Goal: Answer question/provide support: Answer question/provide support

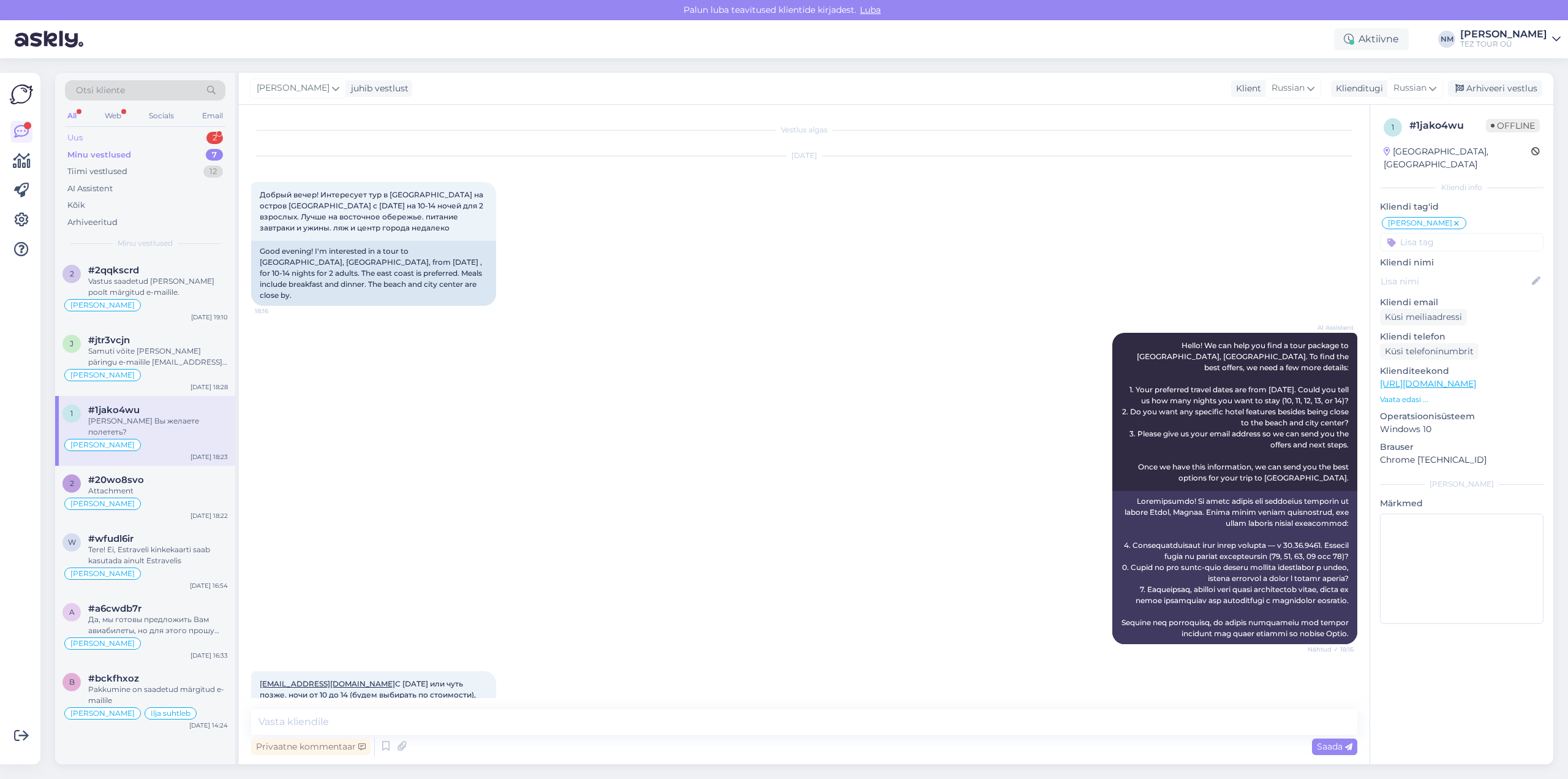
click at [211, 132] on div "2" at bounding box center [215, 138] width 16 height 12
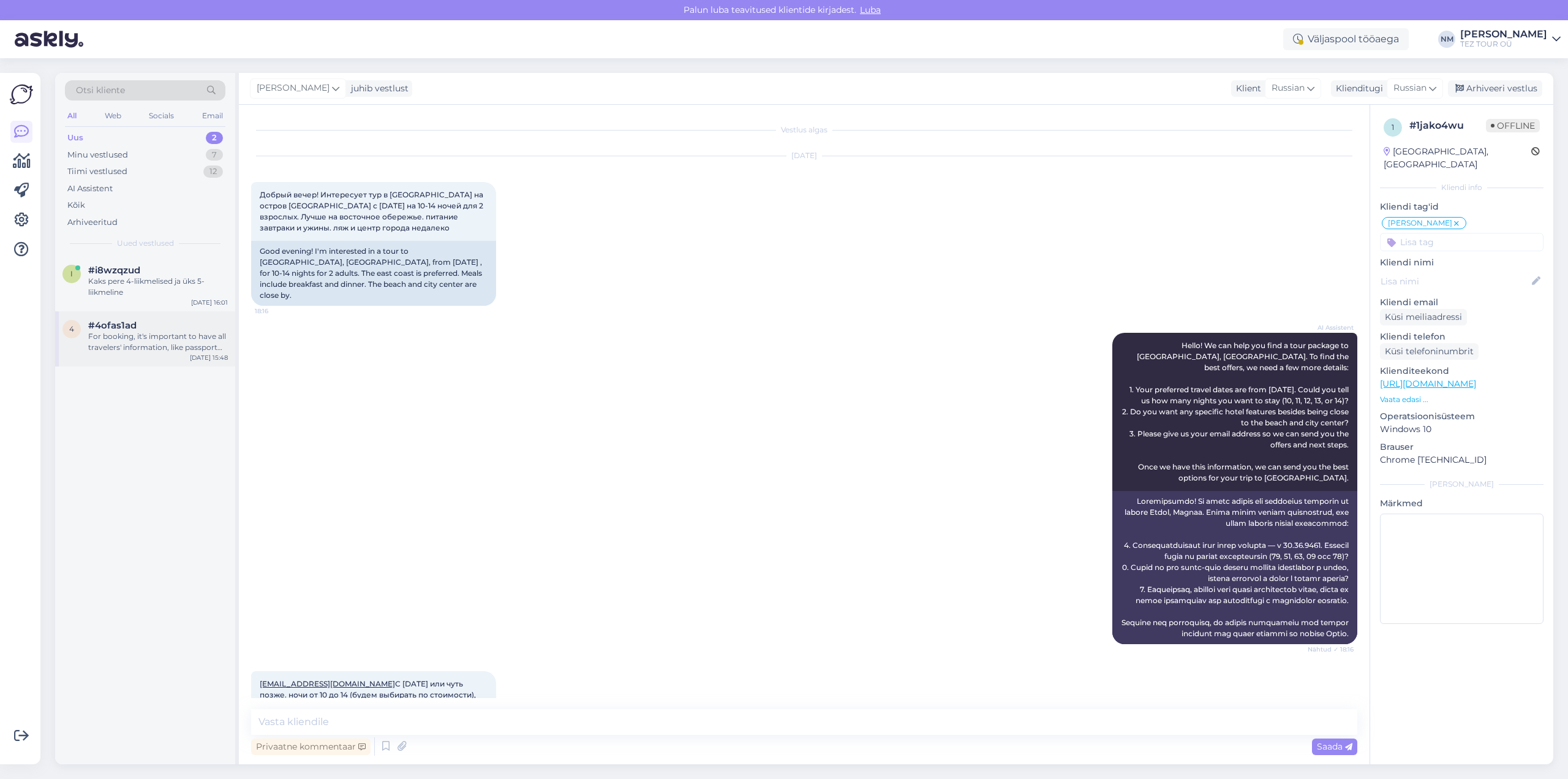
click at [165, 337] on div "For booking, it's important to have all travelers' information, like passport d…" at bounding box center [158, 341] width 140 height 22
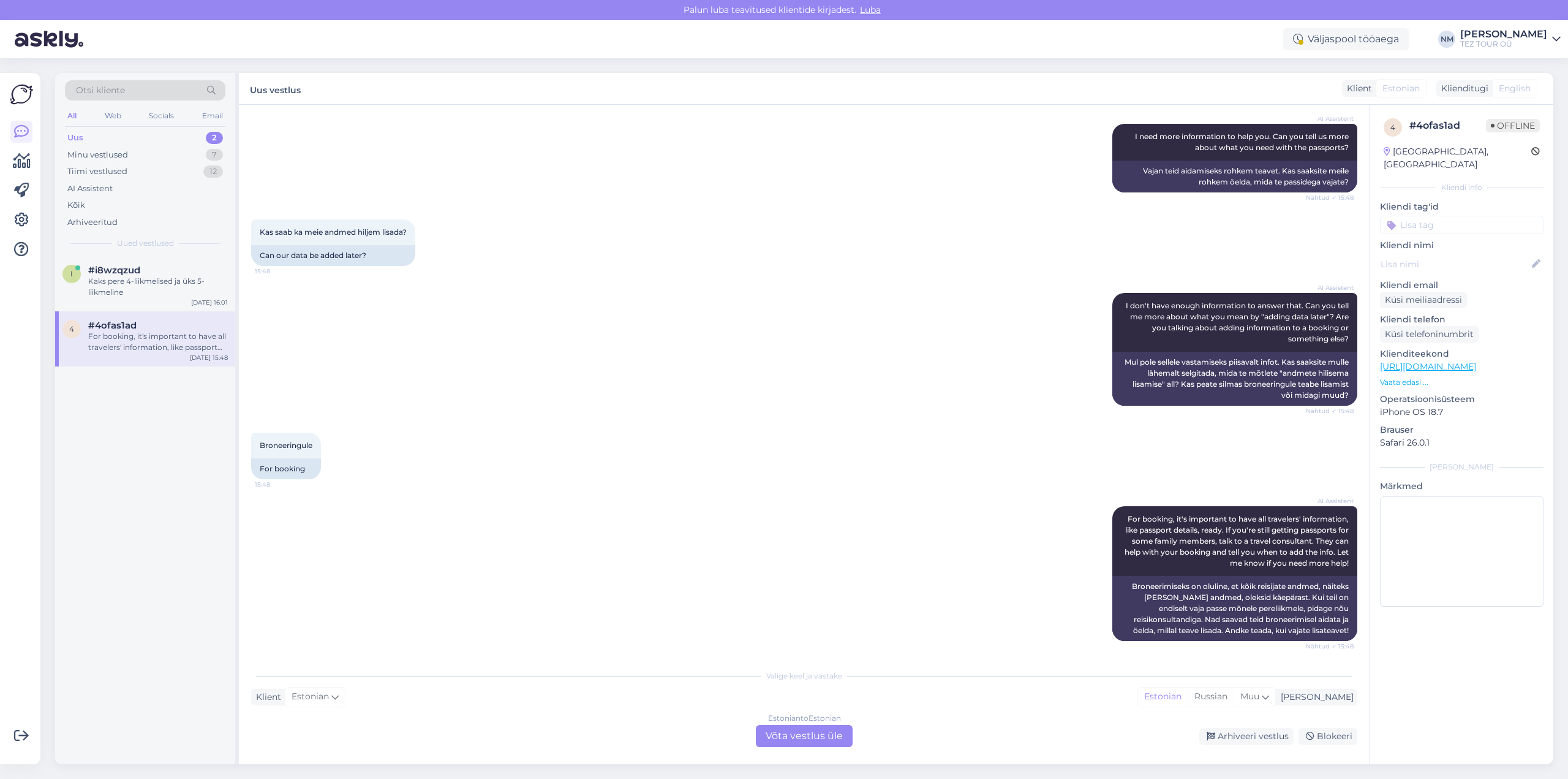
scroll to position [326, 0]
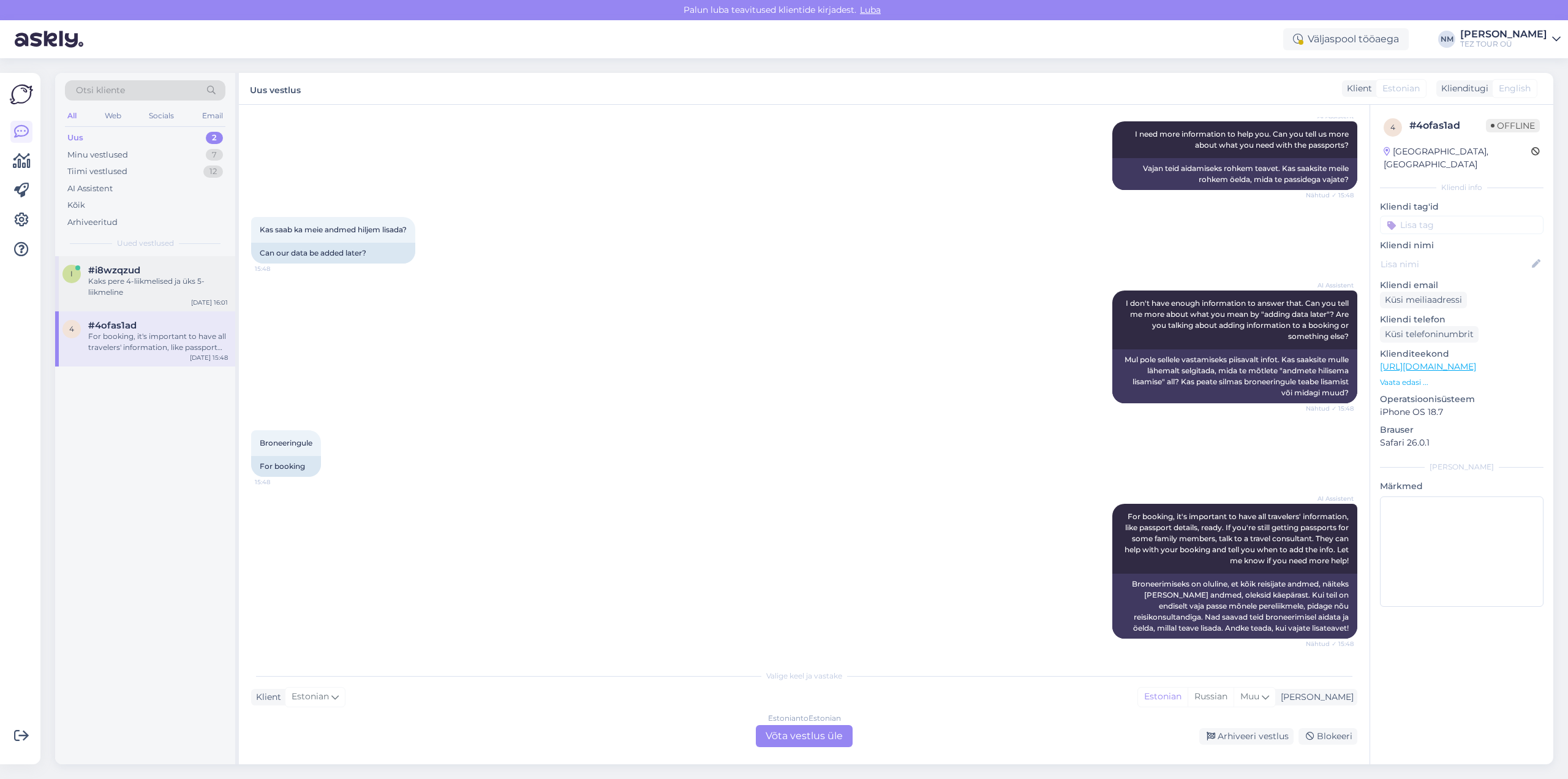
click at [121, 280] on div "Kaks pere 4-liikmelised ja üks 5-liikmeline" at bounding box center [158, 287] width 140 height 22
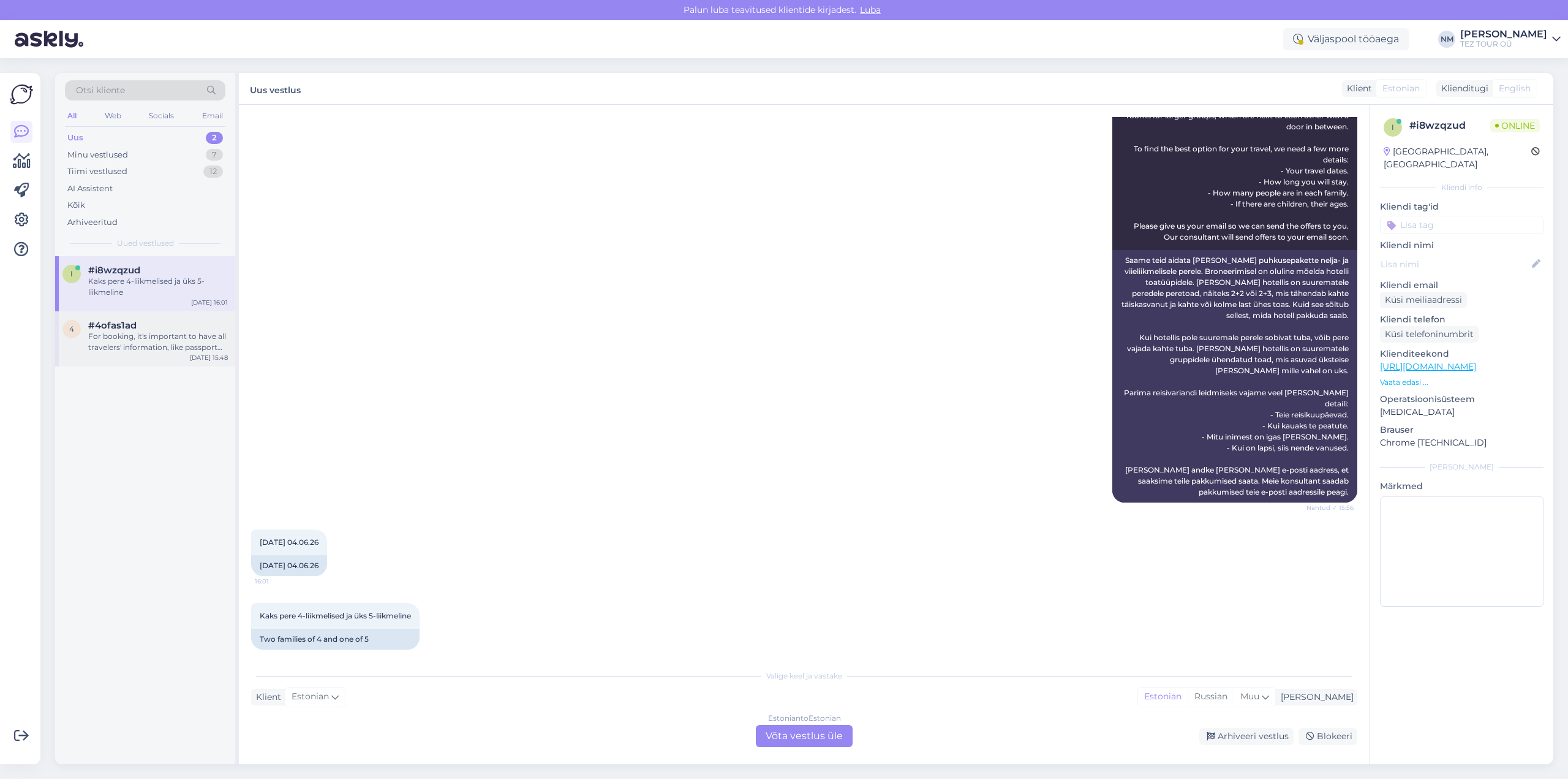
click at [143, 341] on div "For booking, it's important to have all travelers' information, like passport d…" at bounding box center [158, 341] width 140 height 22
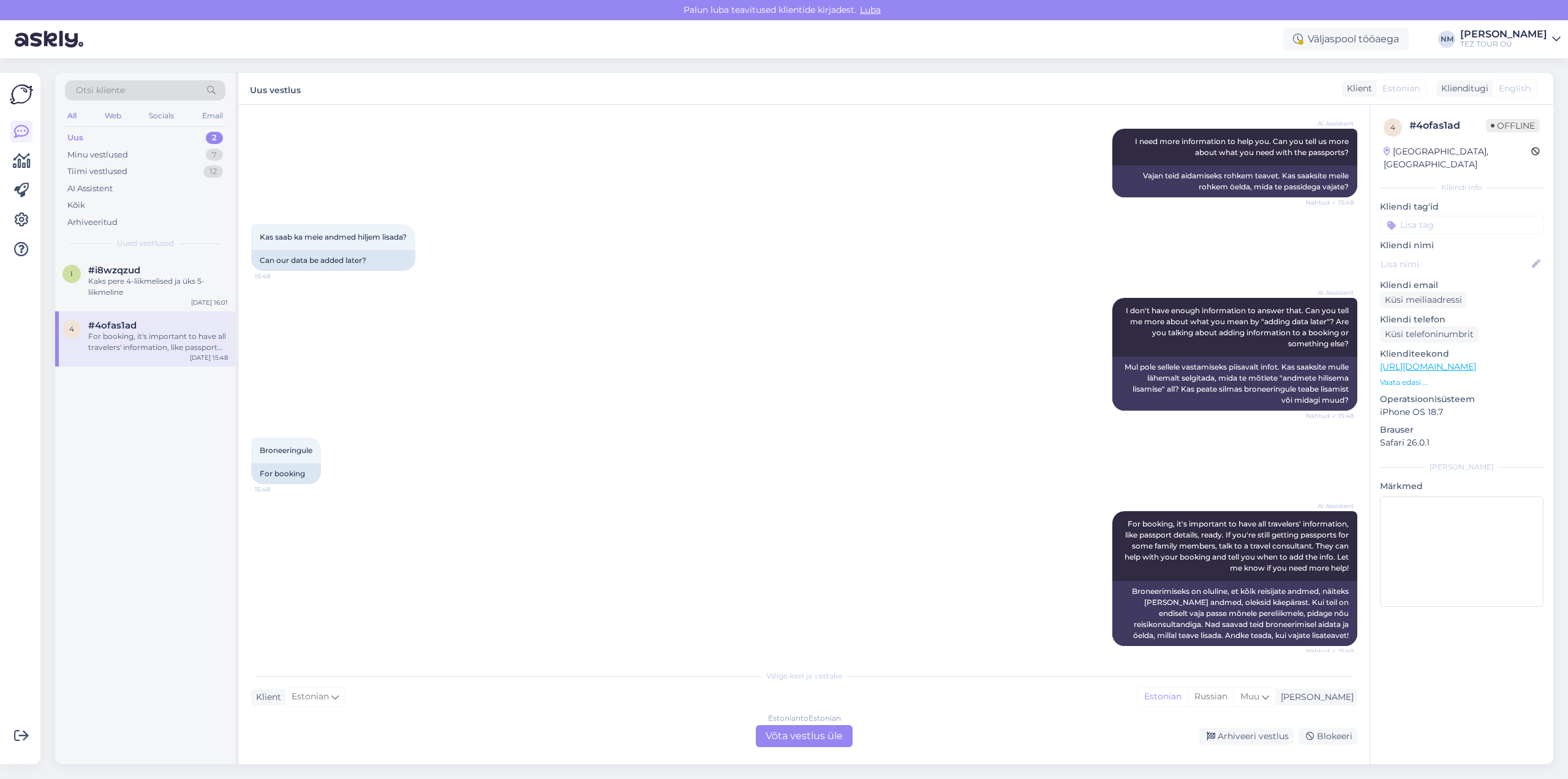
scroll to position [326, 0]
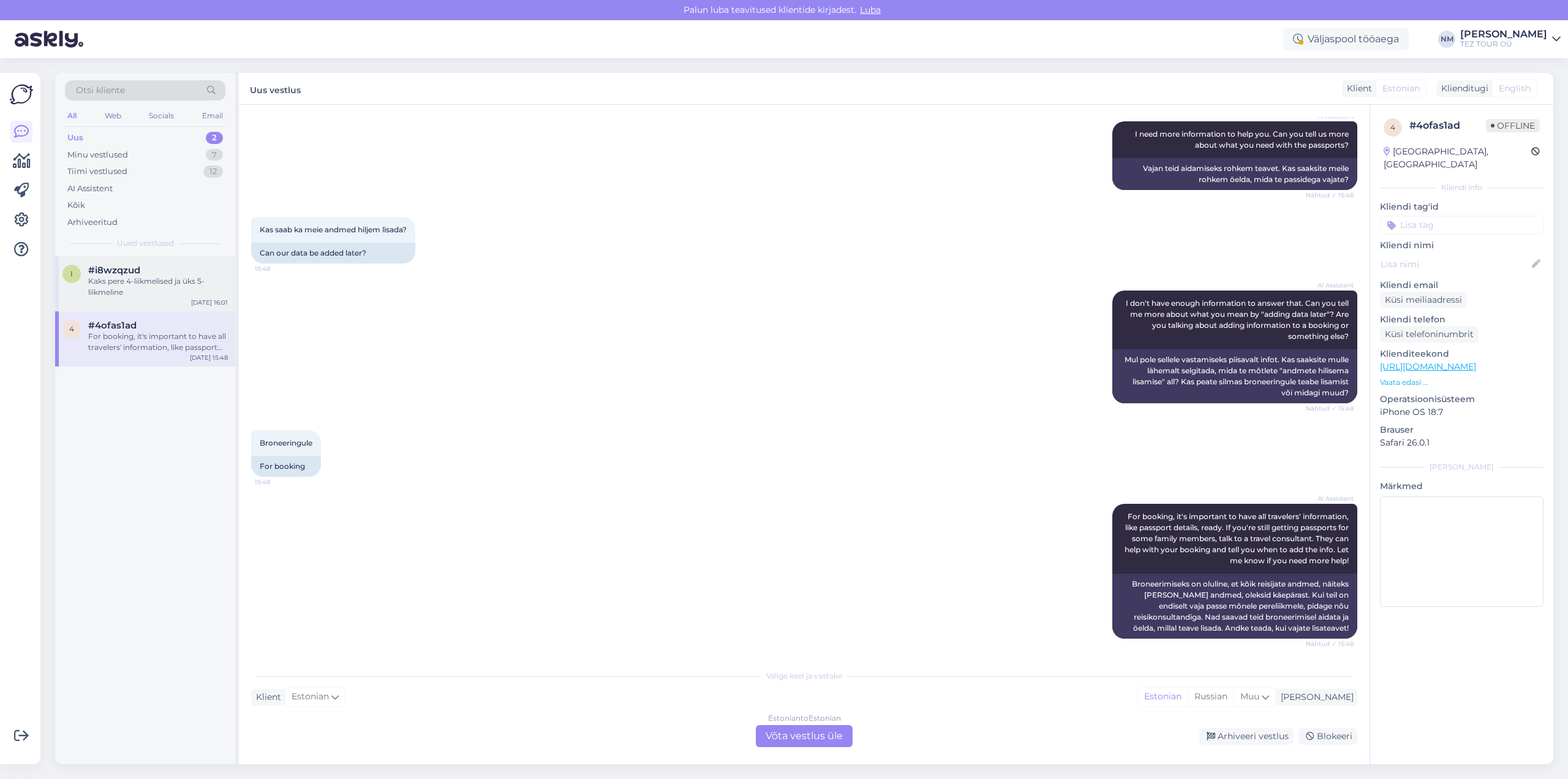
click at [149, 285] on div "Kaks pere 4-liikmelised ja üks 5-liikmeline" at bounding box center [158, 287] width 140 height 22
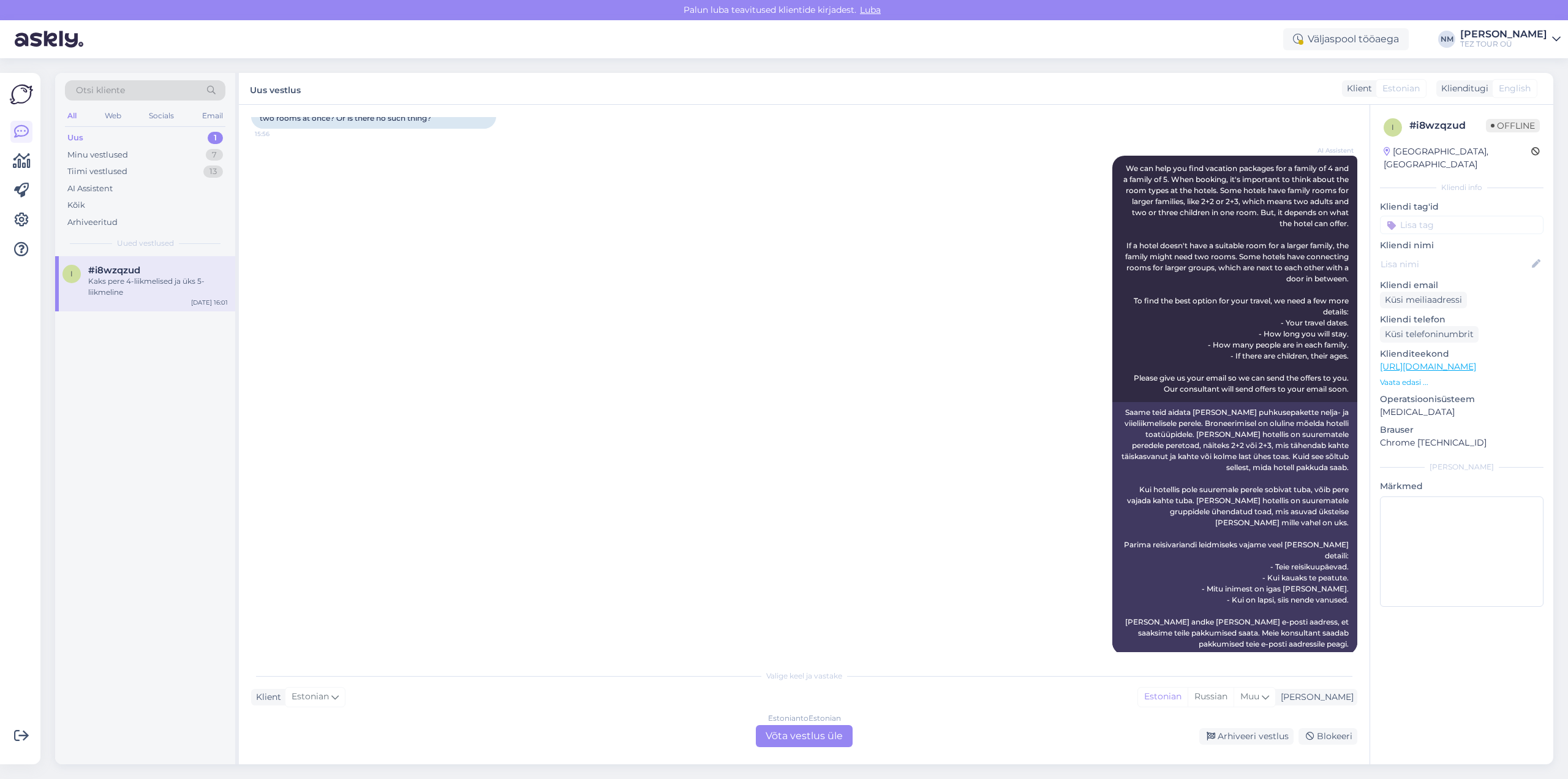
scroll to position [0, 0]
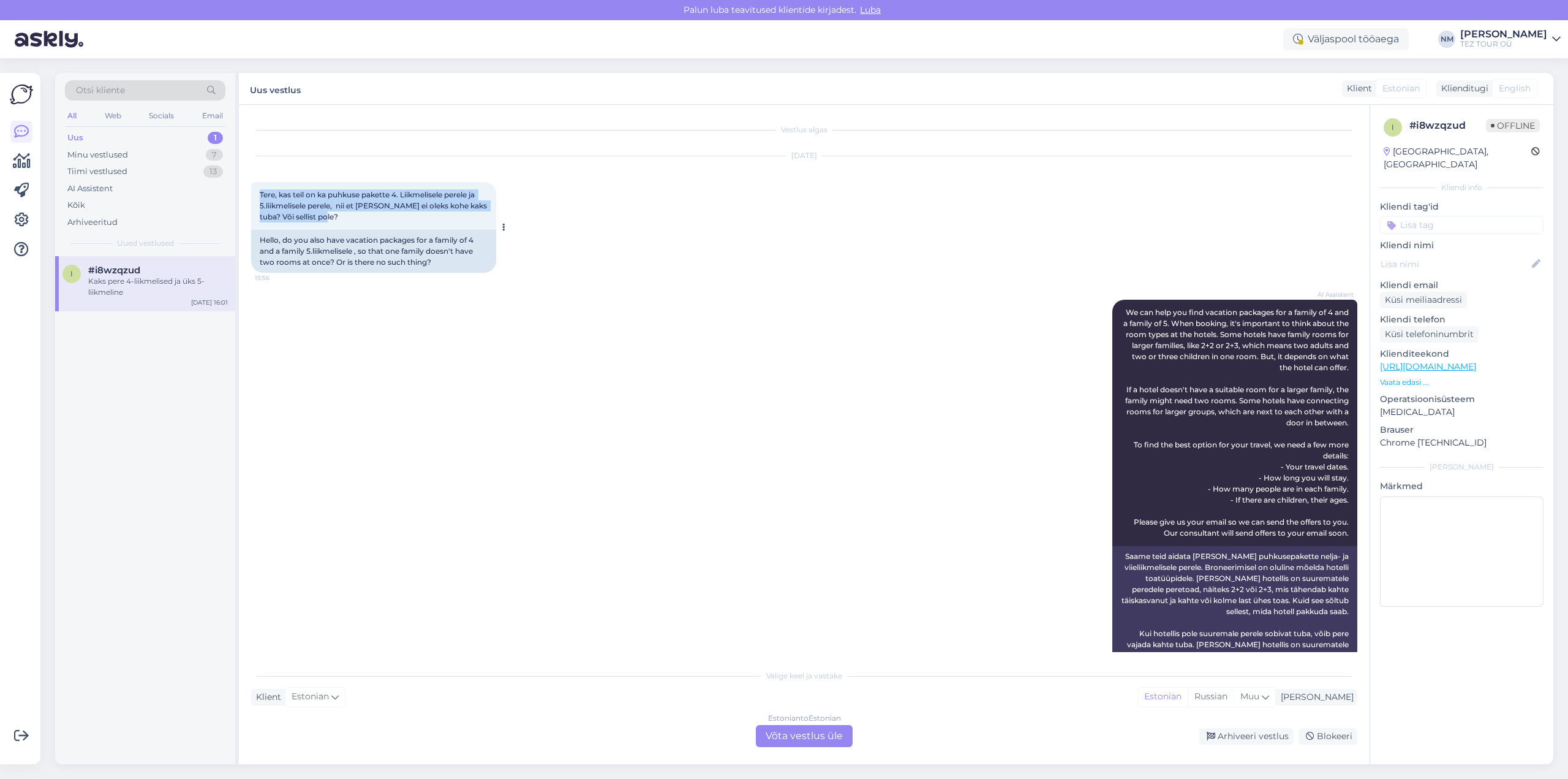
drag, startPoint x: 347, startPoint y: 220, endPoint x: 270, endPoint y: 191, distance: 82.3
click at [263, 194] on div "Tere, kas teil on ka puhkuse pakette 4. Liikmelisele perele ja 5.liikmelisele p…" at bounding box center [374, 206] width 245 height 48
copy span "ere, kas teil on ka puhkuse pakette 4. Liikmelisele perele ja 5.liikmelisele pe…"
click at [483, 349] on div "AI Assistent We can help you find vacation packages for a family of 4 and a fam…" at bounding box center [804, 549] width 1106 height 526
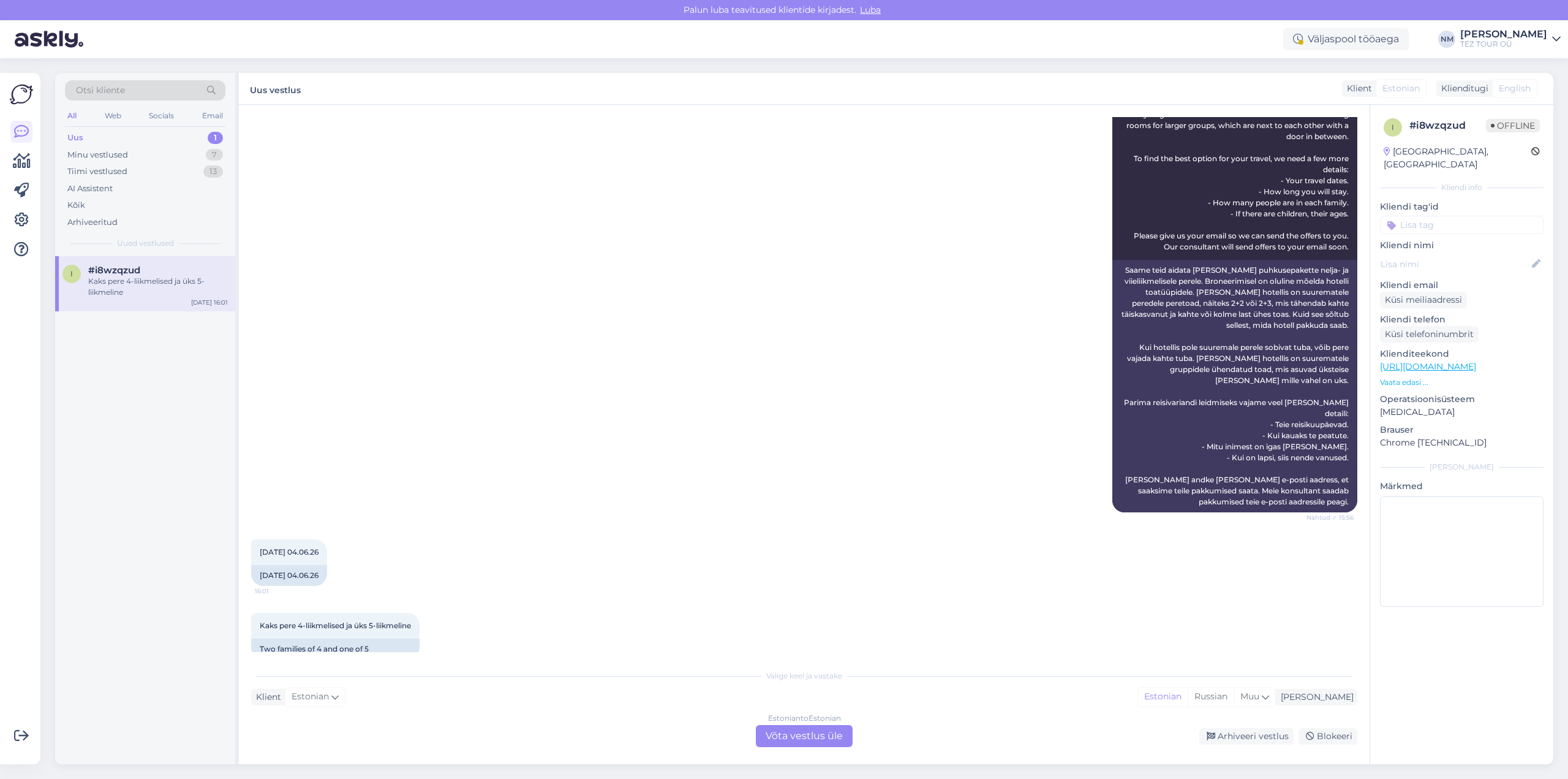
scroll to position [296, 0]
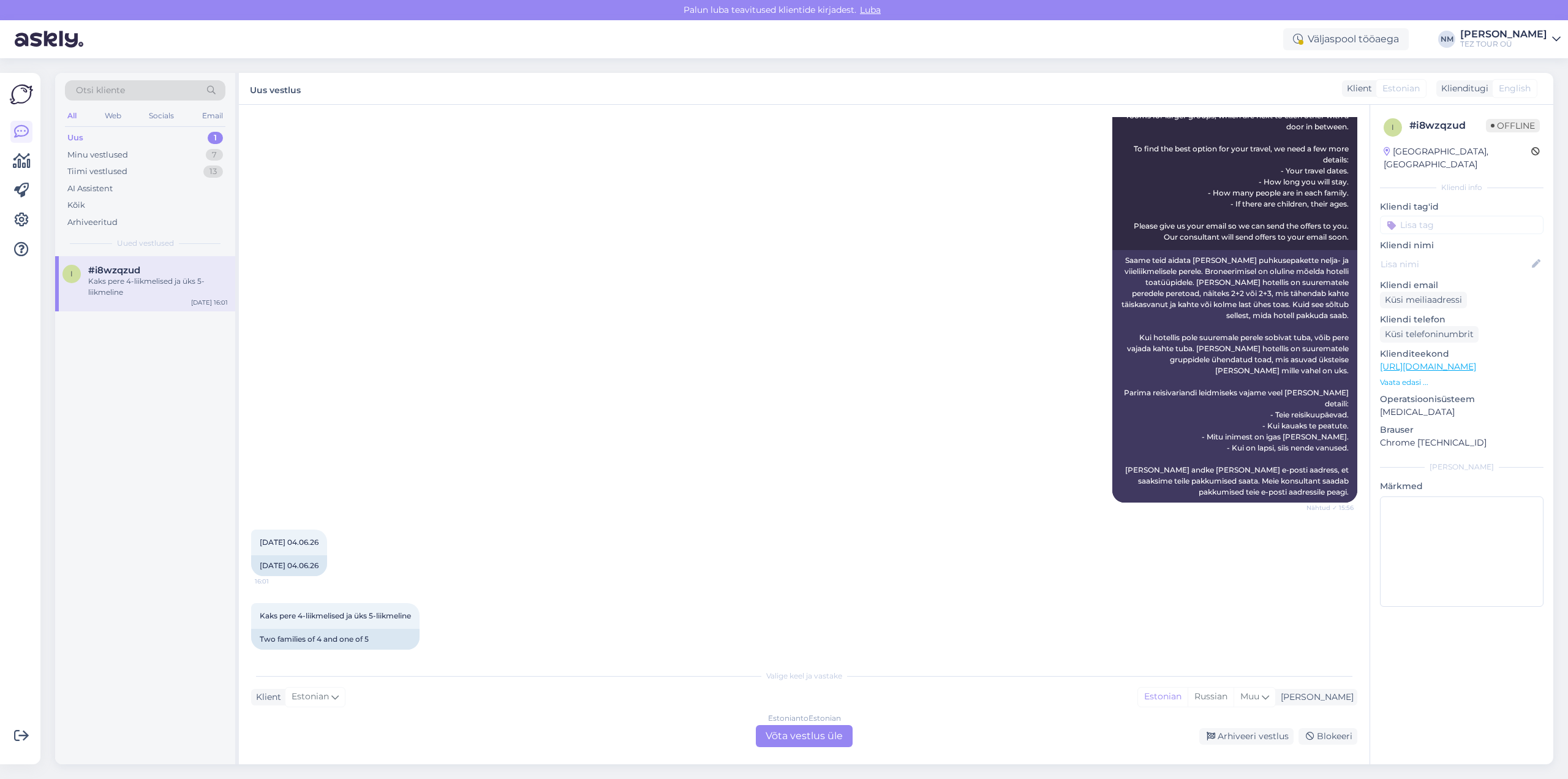
click at [794, 730] on div "Estonian to Estonian Võta vestlus üle" at bounding box center [804, 736] width 97 height 22
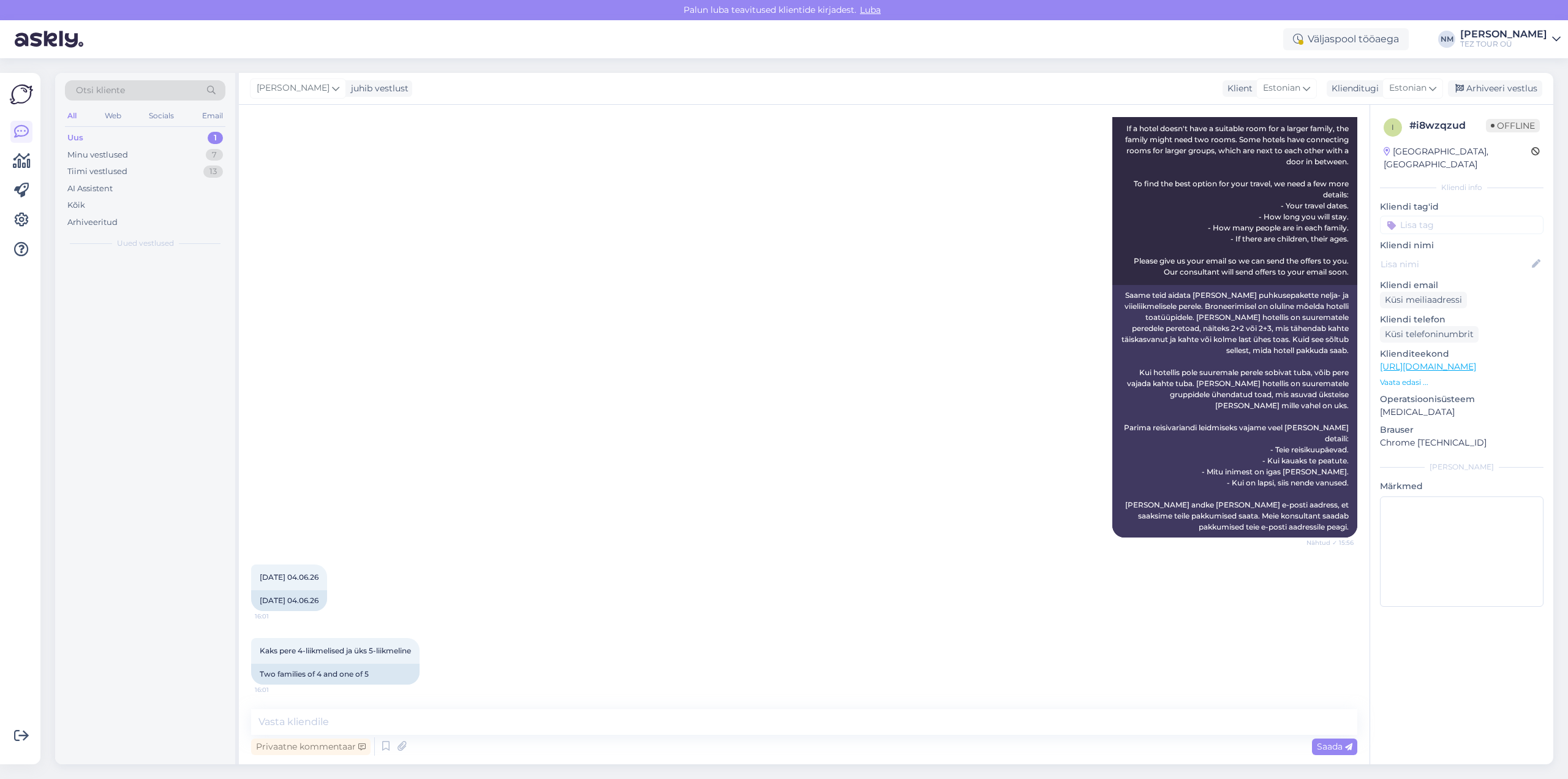
scroll to position [250, 0]
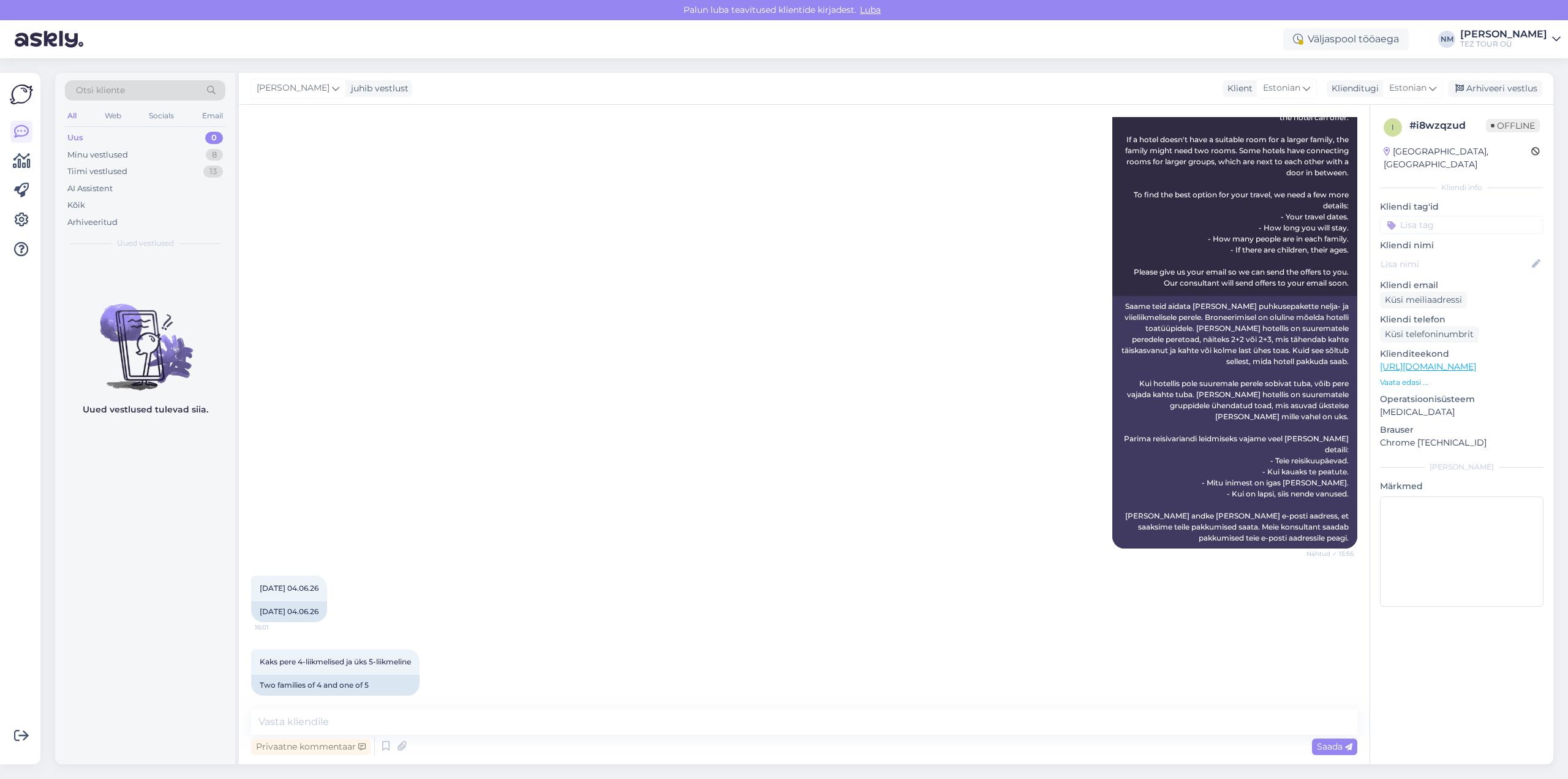
click at [1426, 216] on input at bounding box center [1462, 224] width 164 height 19
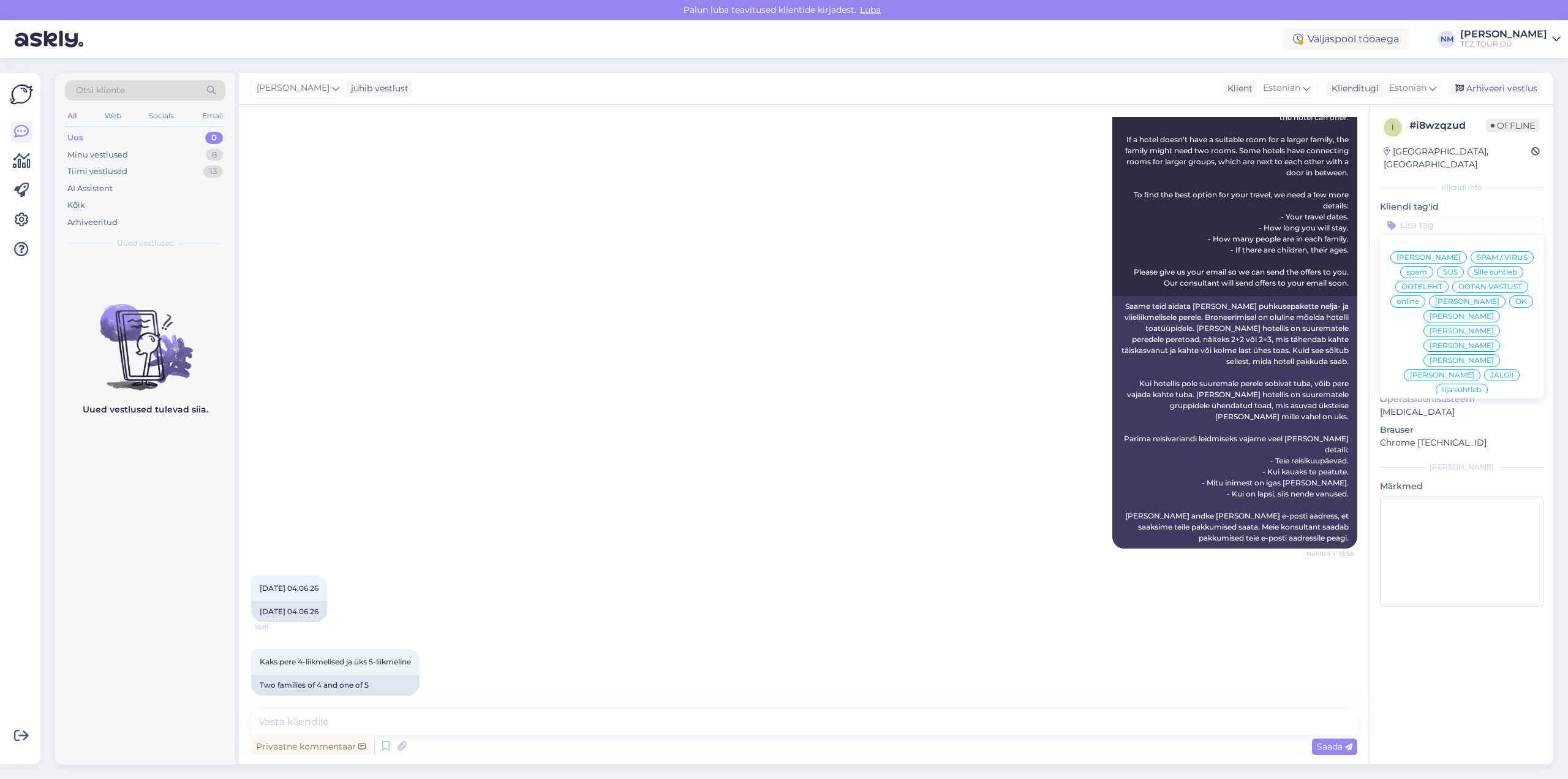
click at [1494, 327] on span "[PERSON_NAME]" at bounding box center [1462, 331] width 64 height 7
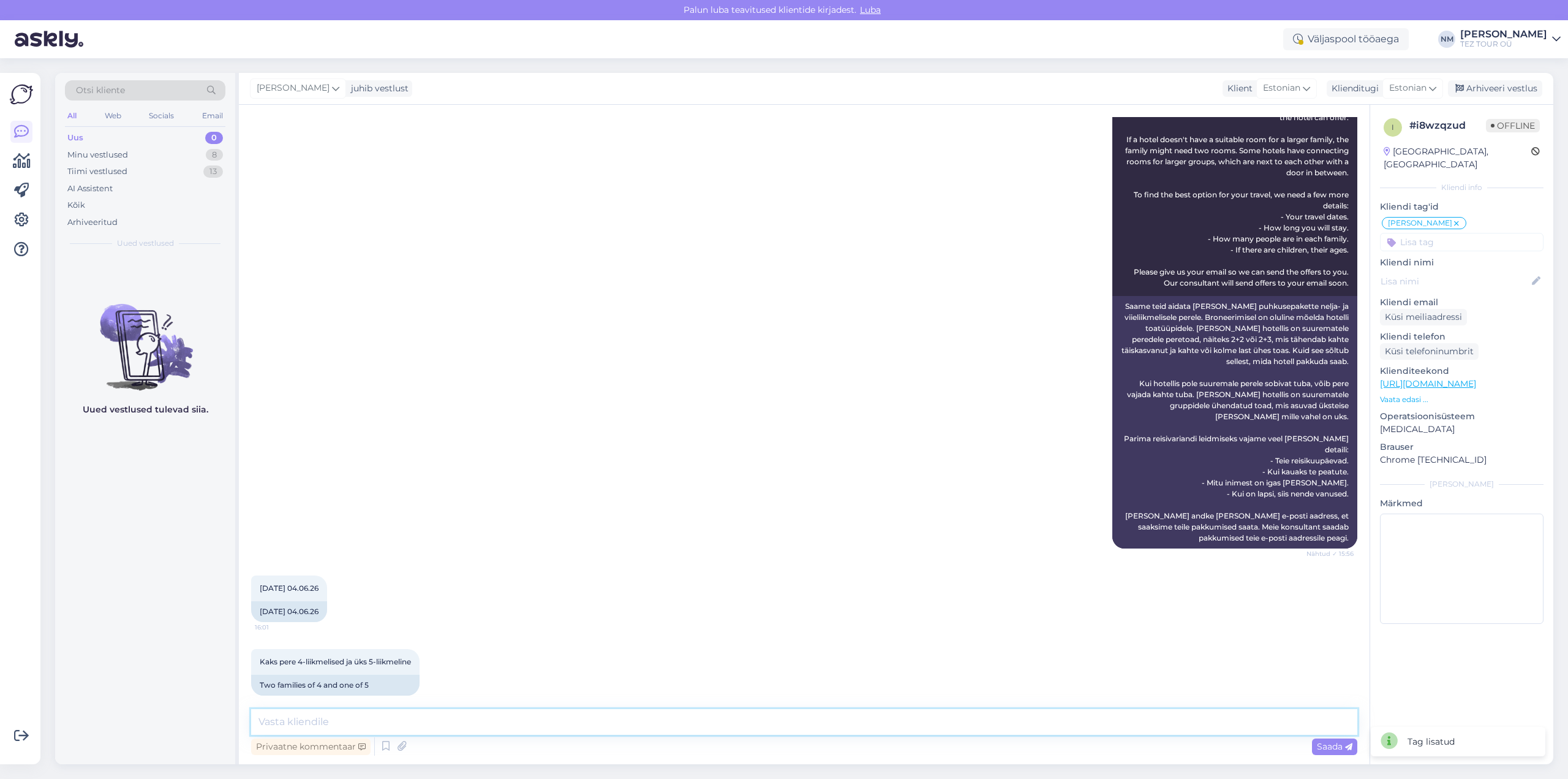
click at [320, 721] on textarea at bounding box center [804, 721] width 1106 height 25
paste textarea "Täname, et tunnete huvi TEZ TOURi poolt pakutavate reisiteenuste vastu."
type textarea "Tere! Täname, et tunnete huvi TEZ TOURi poolt pakutavate reisiteenuste vastu."
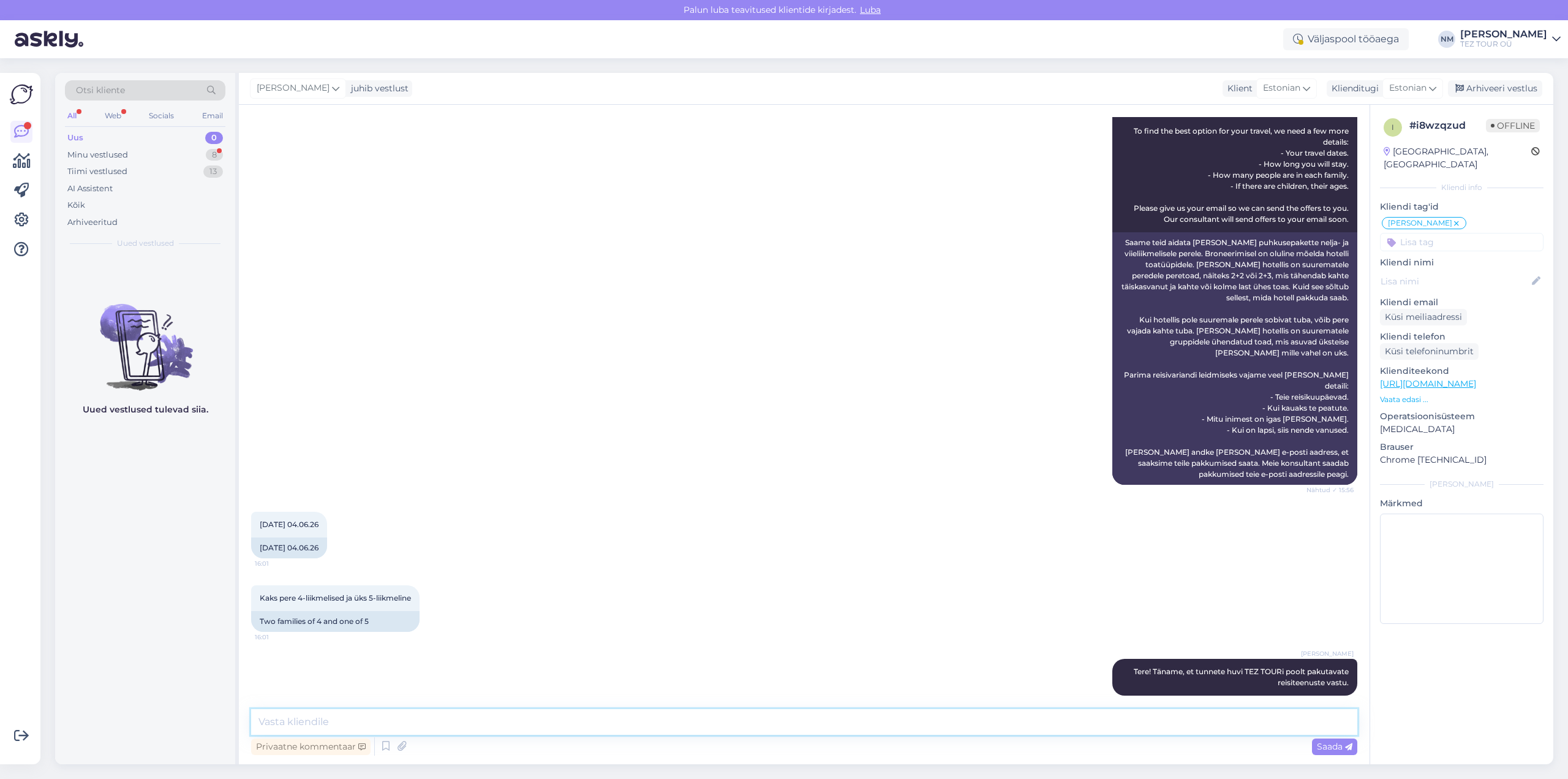
scroll to position [494, 0]
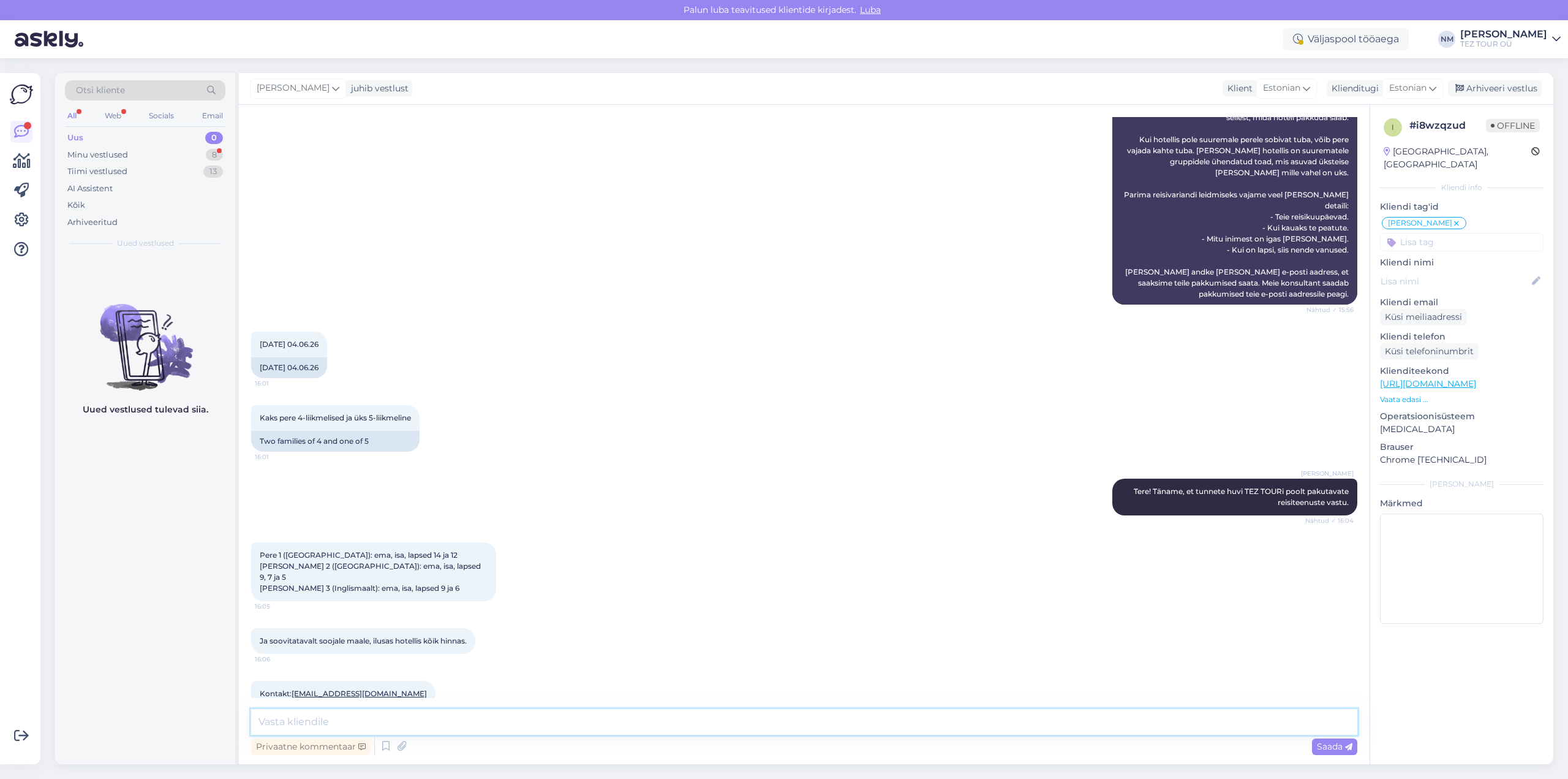
click at [298, 723] on textarea at bounding box center [804, 721] width 1106 height 25
type textarea "k"
type textarea "Kas saate täpsustada planeeritud eelarvet?"
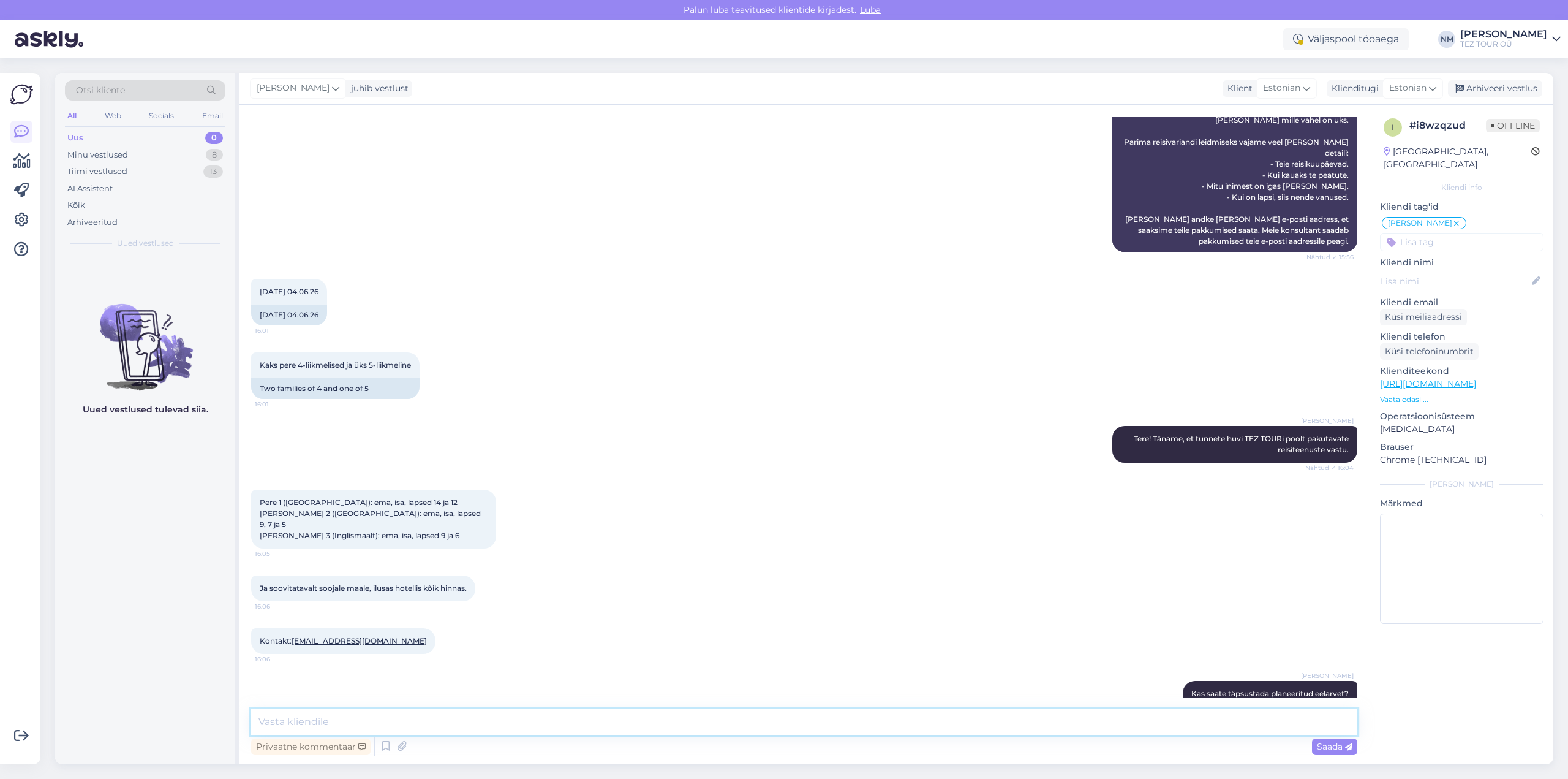
click at [323, 721] on textarea at bounding box center [804, 721] width 1106 height 25
type textarea "Soovitud ajavahemikul pakume reise Türki ja Kreekasse ( Kreetale ja [GEOGRAPHIC…"
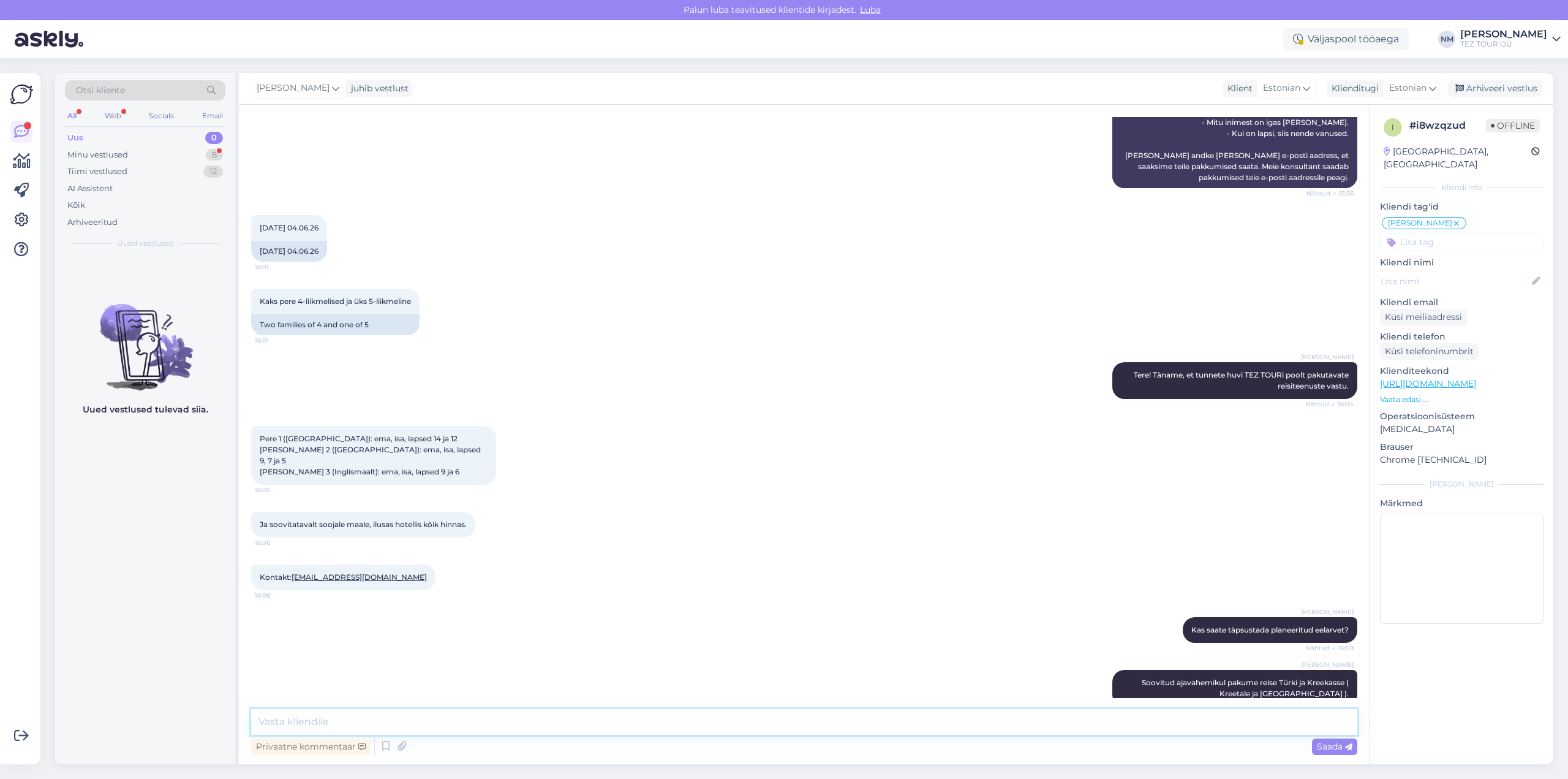
scroll to position [674, 0]
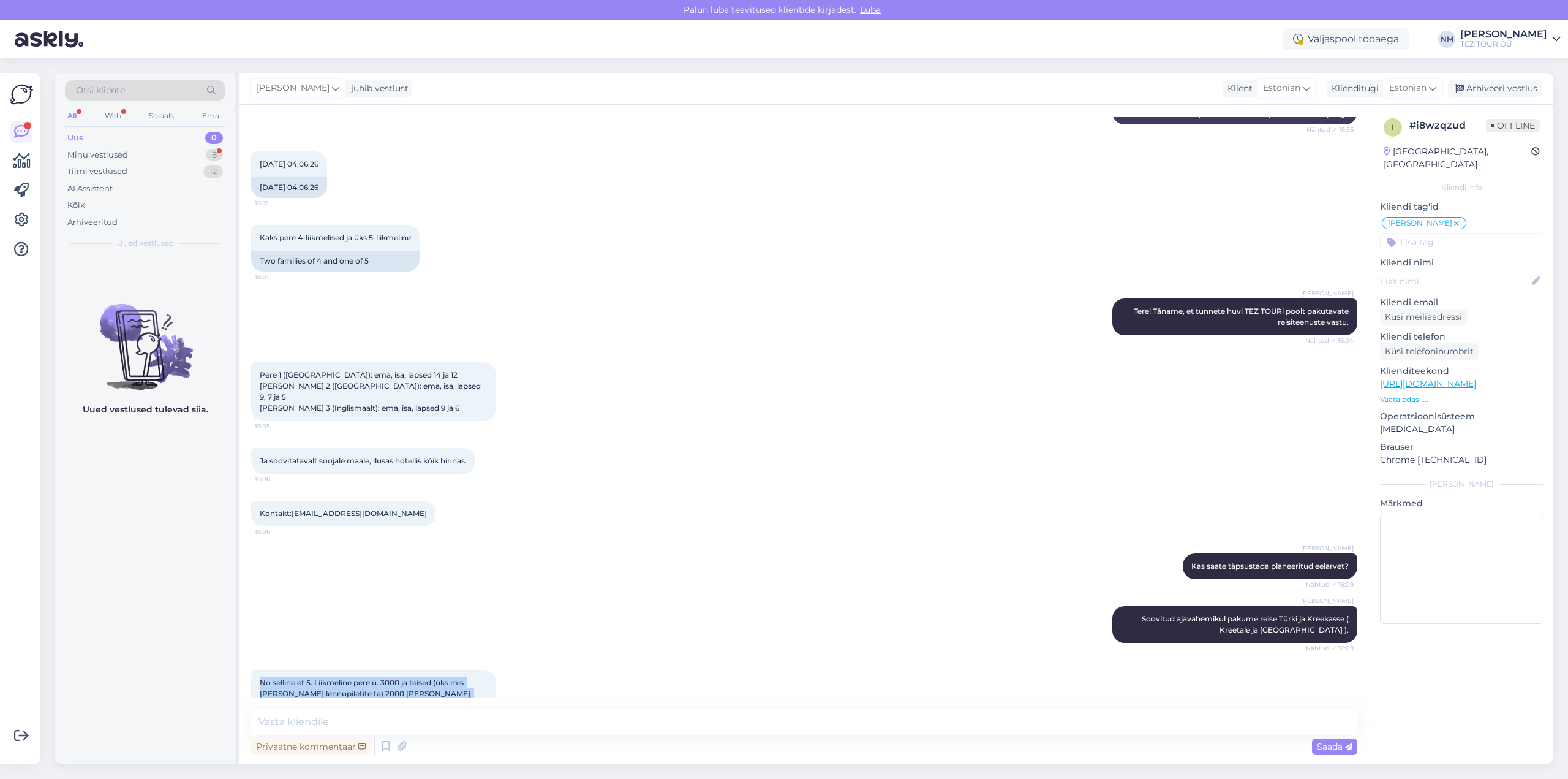
drag, startPoint x: 472, startPoint y: 671, endPoint x: 262, endPoint y: 660, distance: 210.3
click at [262, 670] on div "No selline et 5. Liikmeline pere u. 3000 ja teised (üks mis [PERSON_NAME] lennu…" at bounding box center [374, 694] width 245 height 48
copy span "No selline et 5. Liikmeline pere u. 3000 ja teised (üks mis [PERSON_NAME] lennu…"
click at [623, 397] on div "Pere 1 ([GEOGRAPHIC_DATA]): ema, isa, lapsed 14 ja 12 [PERSON_NAME] 2 ([GEOGRAP…" at bounding box center [804, 391] width 1106 height 86
drag, startPoint x: 404, startPoint y: 492, endPoint x: 295, endPoint y: 494, distance: 109.0
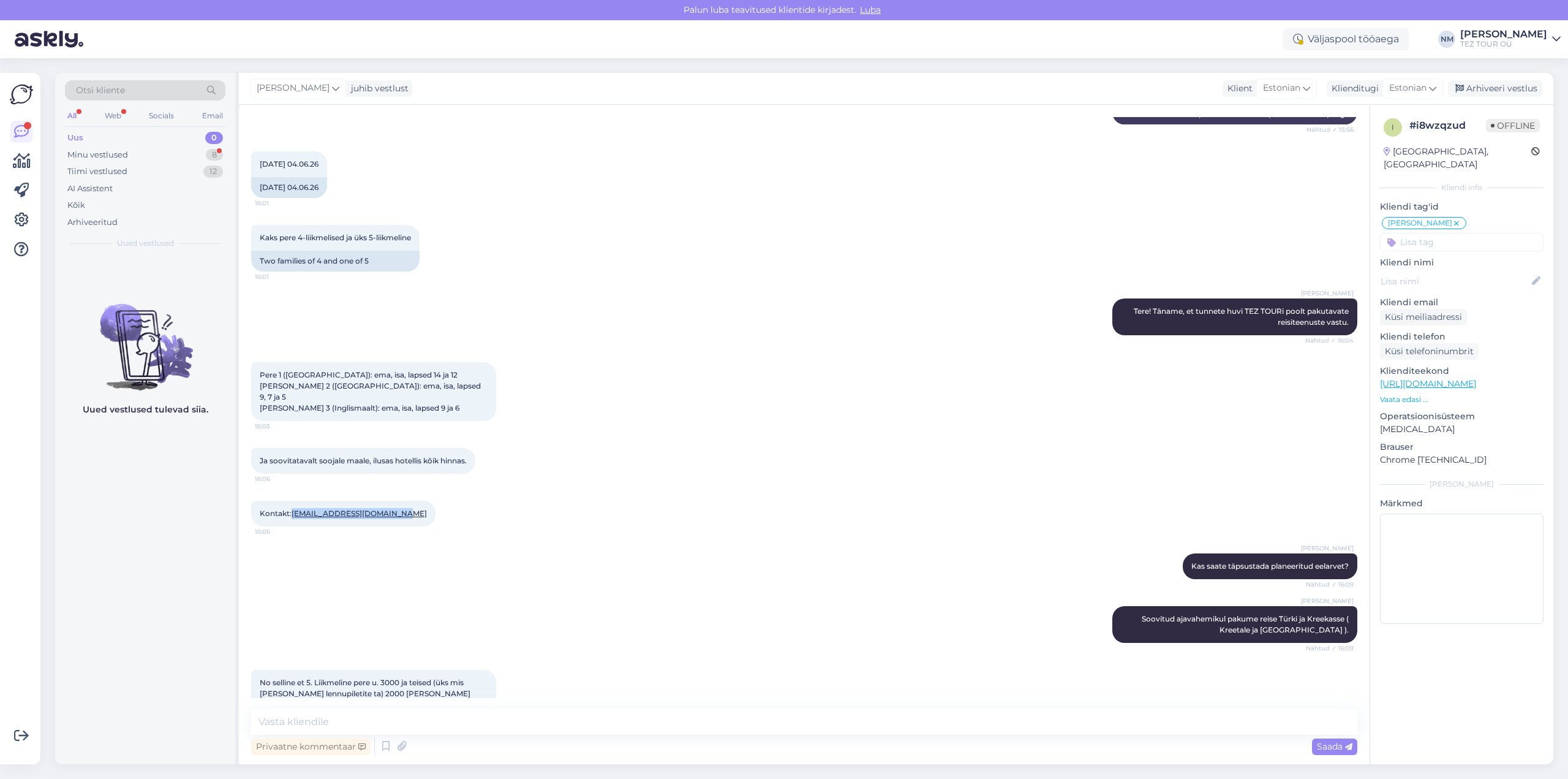
click at [295, 501] on div "Kontakt: [EMAIL_ADDRESS][DOMAIN_NAME] 16:06" at bounding box center [343, 513] width 184 height 25
copy link "[EMAIL_ADDRESS][DOMAIN_NAME]"
click at [322, 722] on textarea at bounding box center [804, 721] width 1106 height 25
type textarea "Tänan [PERSON_NAME] vastuse eest. Pakkumine on saadetud märgitud e-mailile."
